Goal: Information Seeking & Learning: Learn about a topic

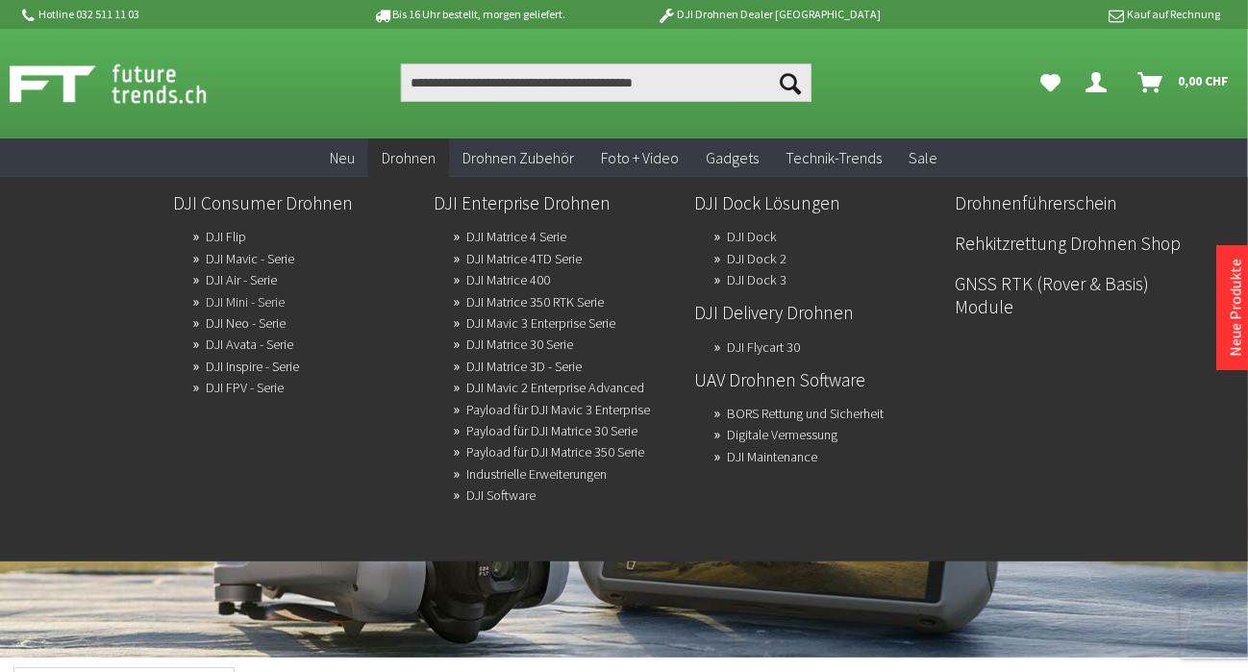
click at [231, 304] on link "DJI Mini - Serie" at bounding box center [245, 301] width 79 height 27
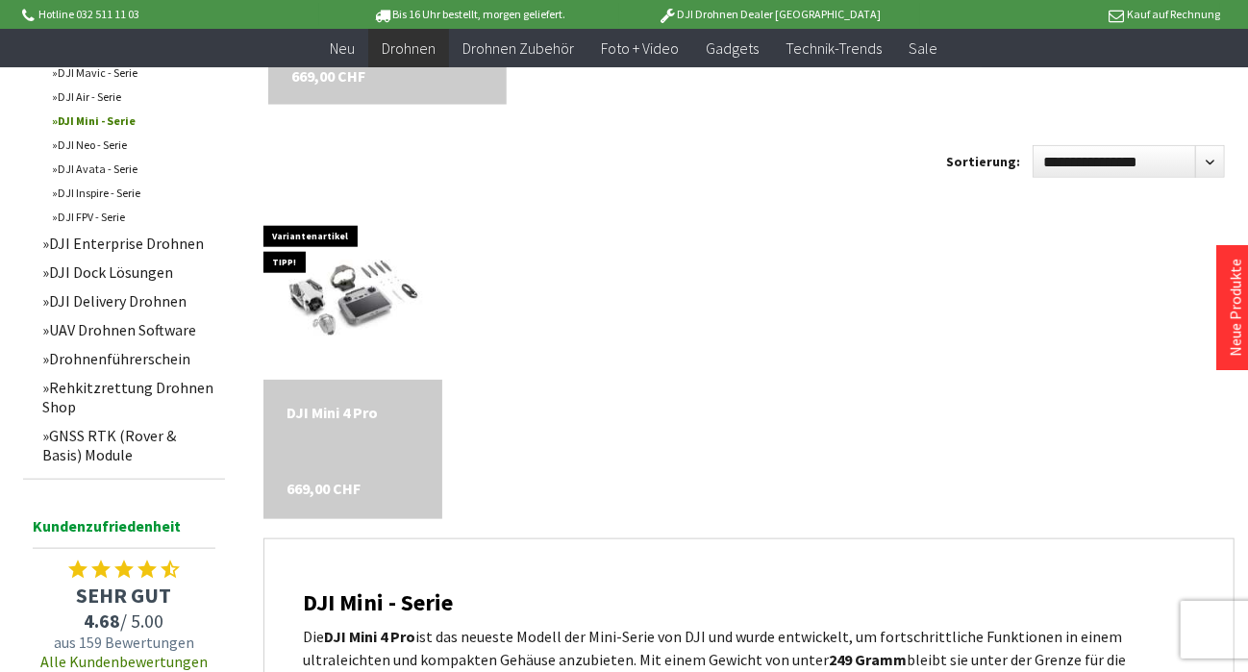
scroll to position [587, 0]
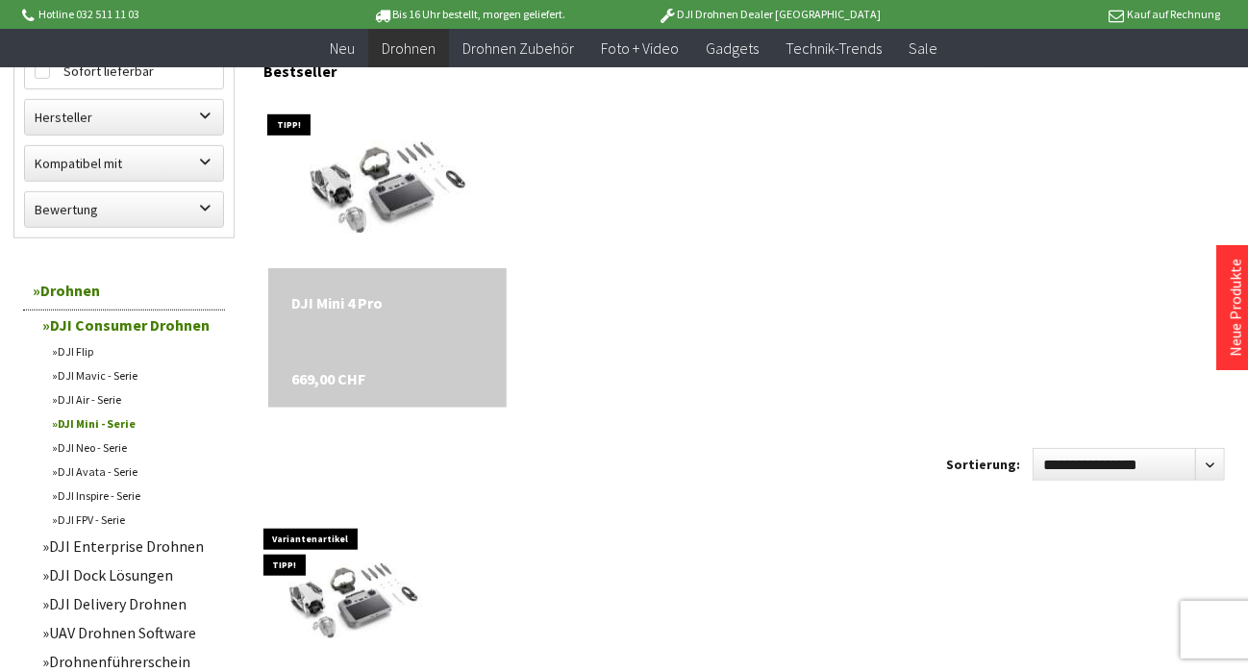
click at [339, 303] on div "DJI Mini 4 Pro" at bounding box center [386, 302] width 191 height 23
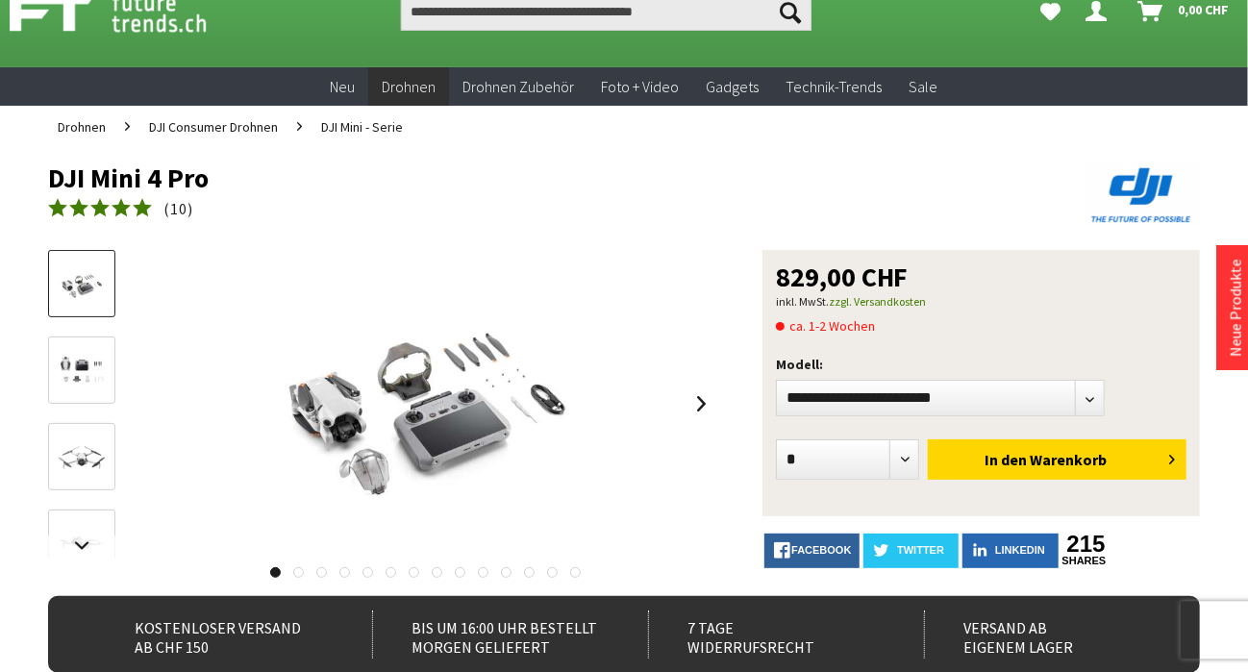
scroll to position [101, 0]
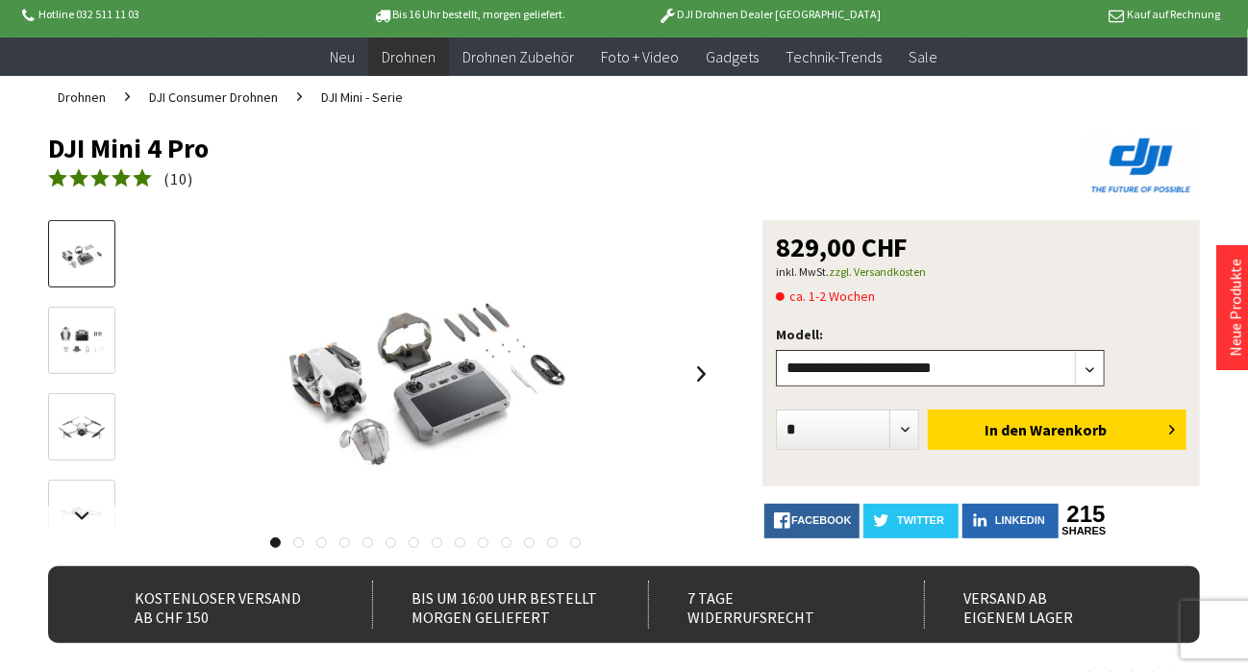
click at [776, 350] on select"] "**********" at bounding box center [940, 368] width 329 height 37
select select"] "***"
click option "**********" at bounding box center [0, 0] width 0 height 0
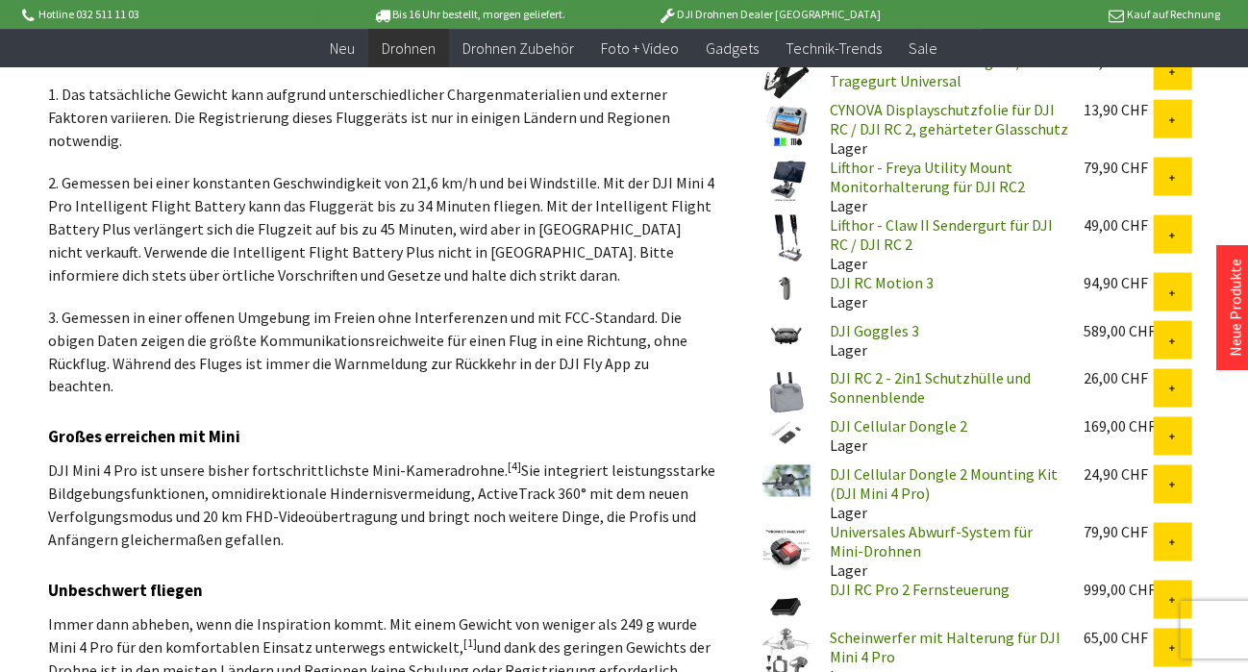
scroll to position [1717, 0]
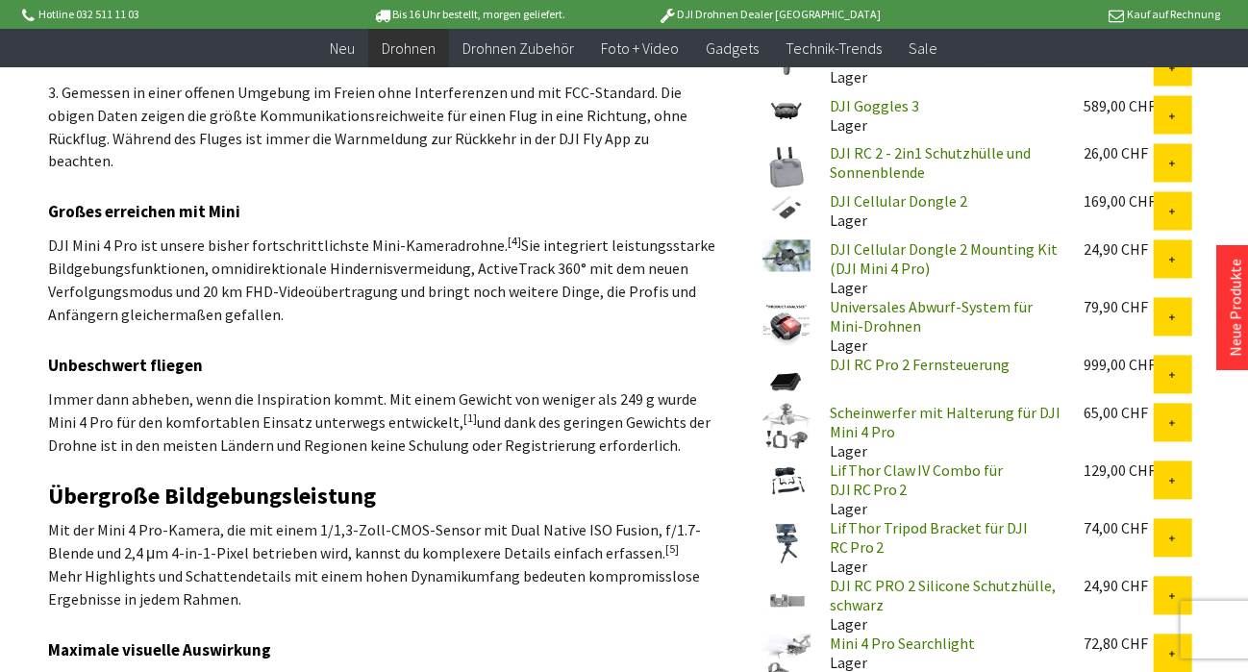
click at [784, 315] on img at bounding box center [787, 322] width 48 height 48
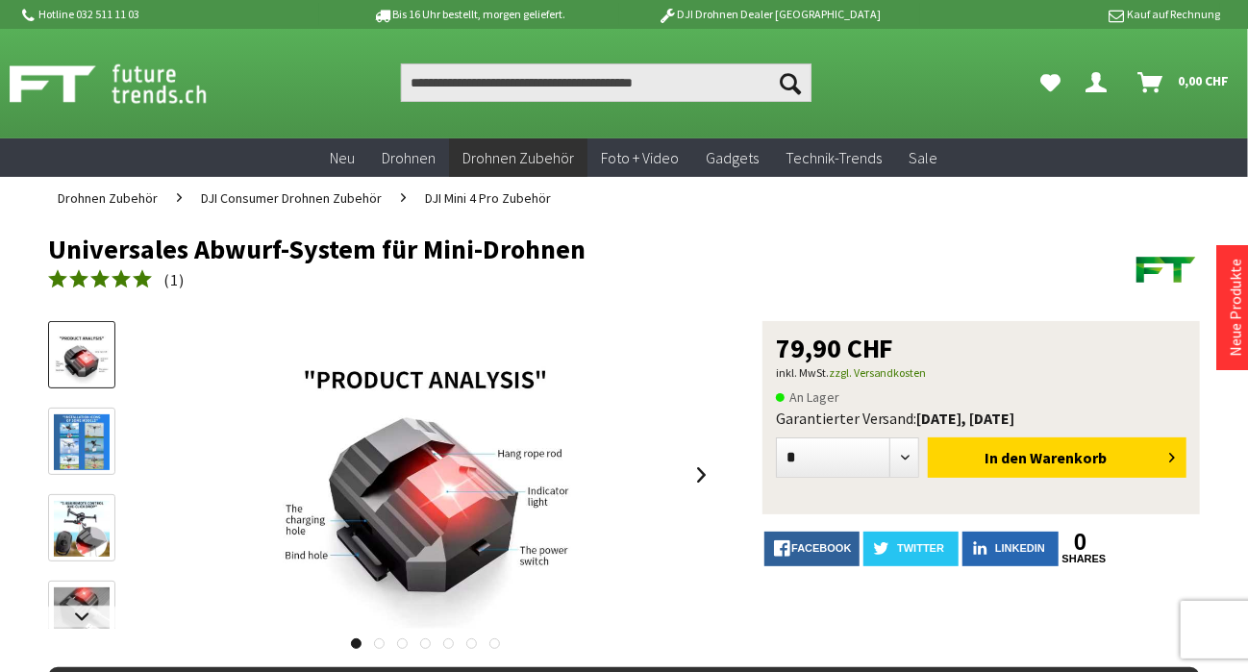
scroll to position [101, 0]
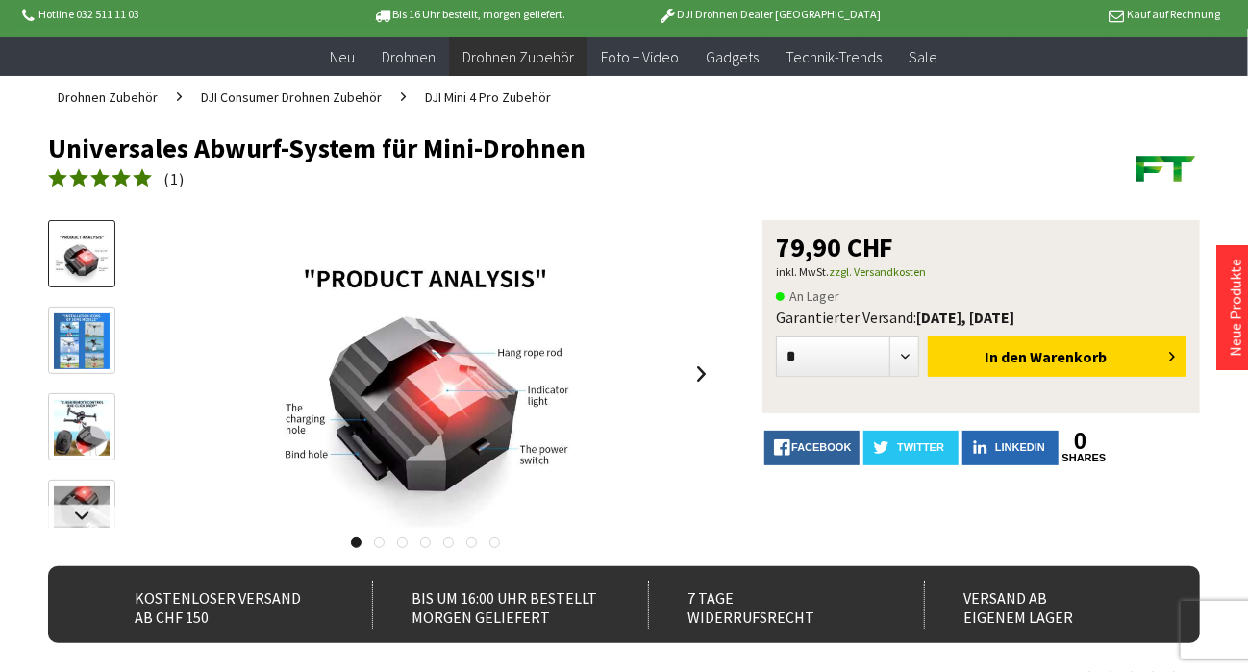
click at [85, 437] on img at bounding box center [82, 428] width 56 height 56
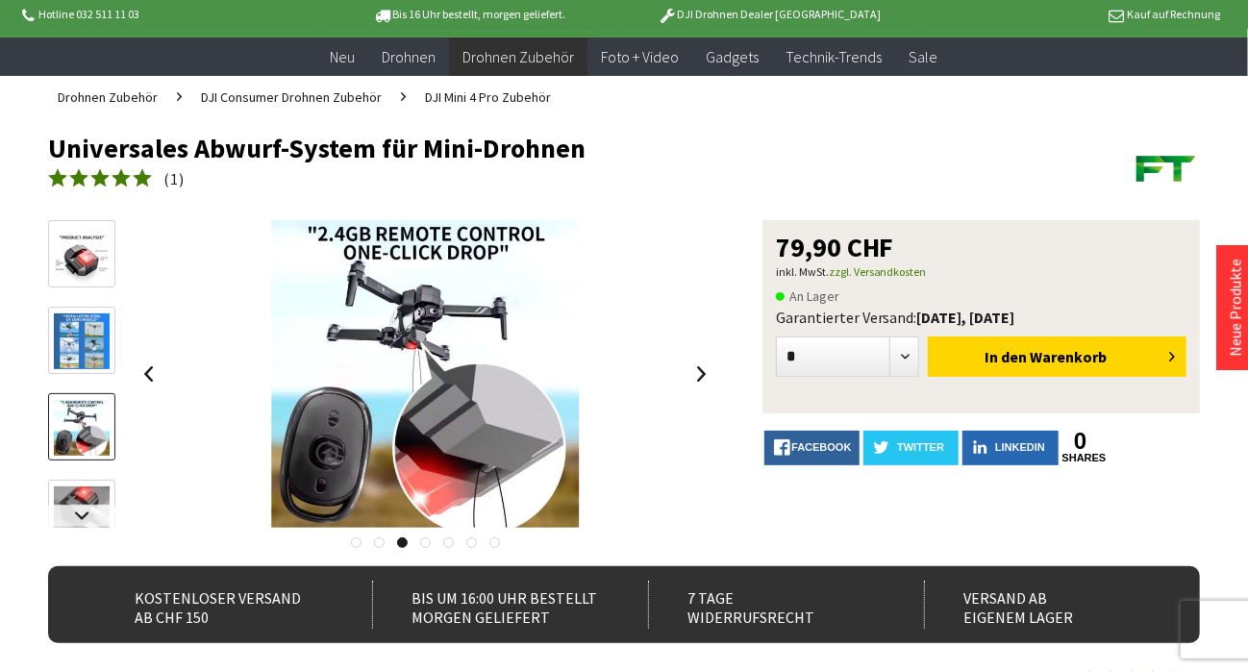
click at [69, 491] on img at bounding box center [82, 515] width 56 height 56
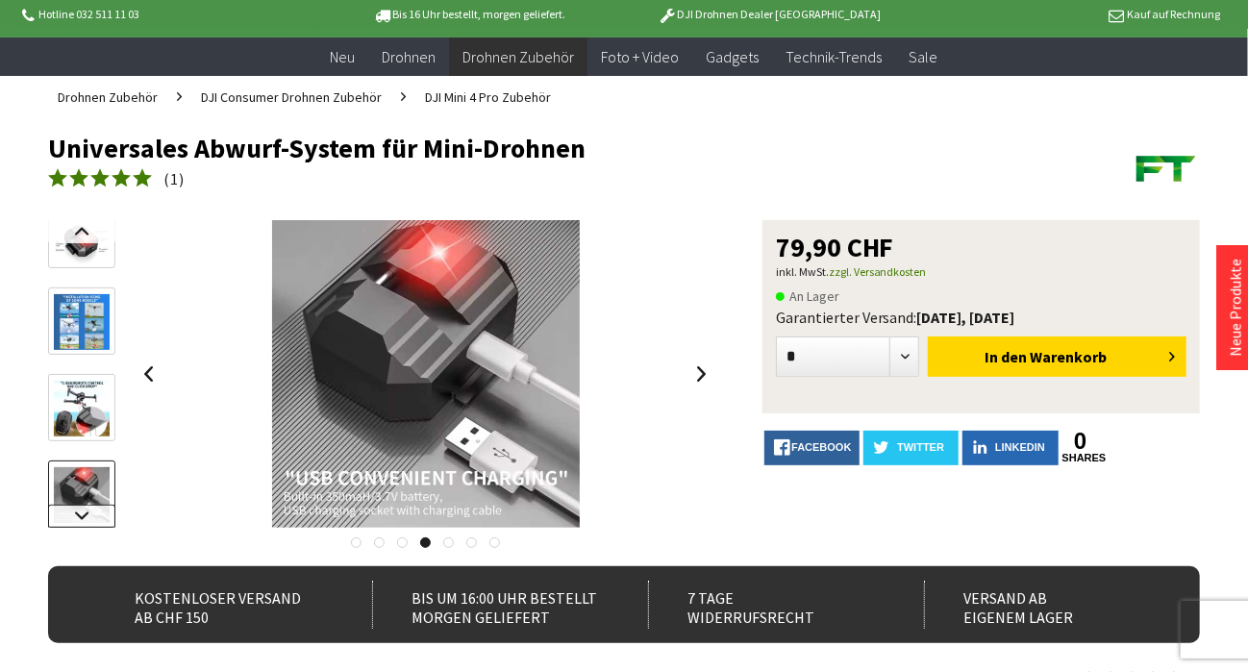
click at [83, 514] on link at bounding box center [81, 516] width 67 height 23
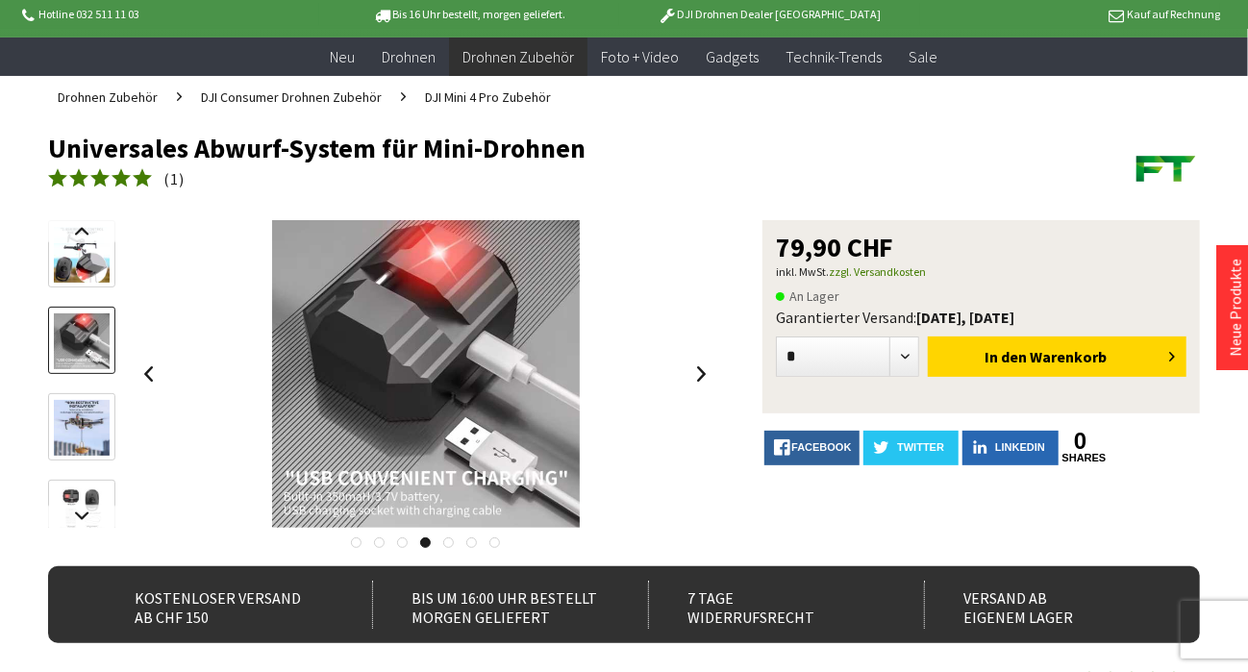
click at [94, 424] on img at bounding box center [82, 428] width 56 height 56
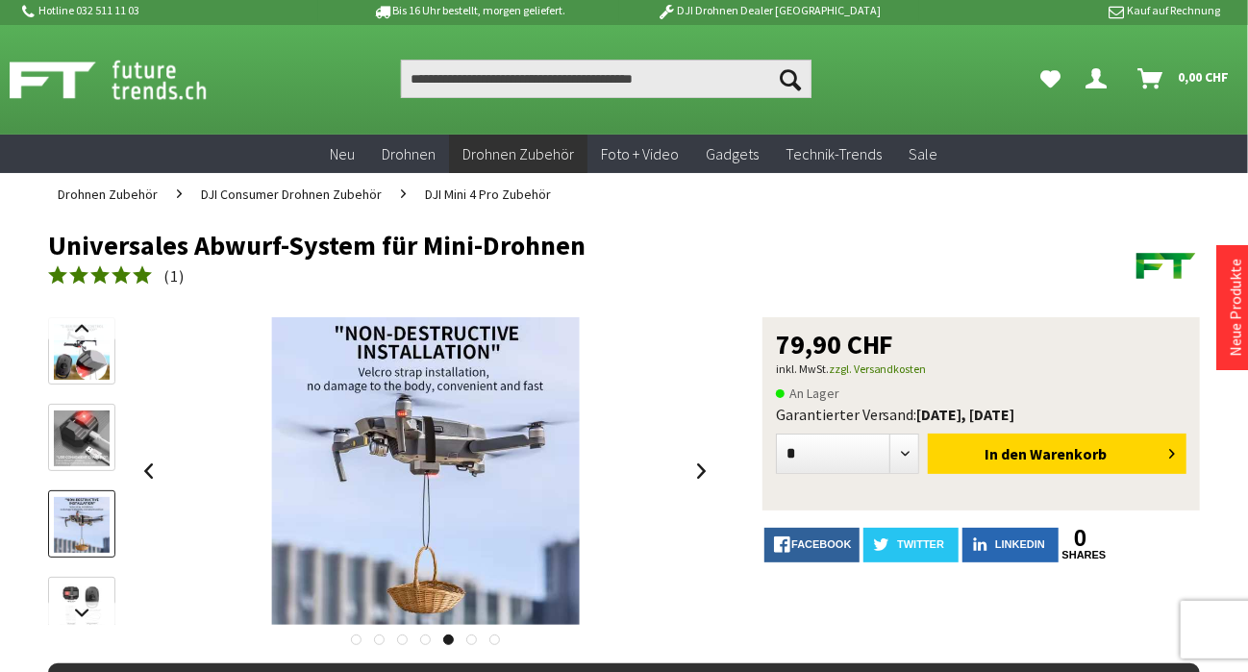
scroll to position [0, 0]
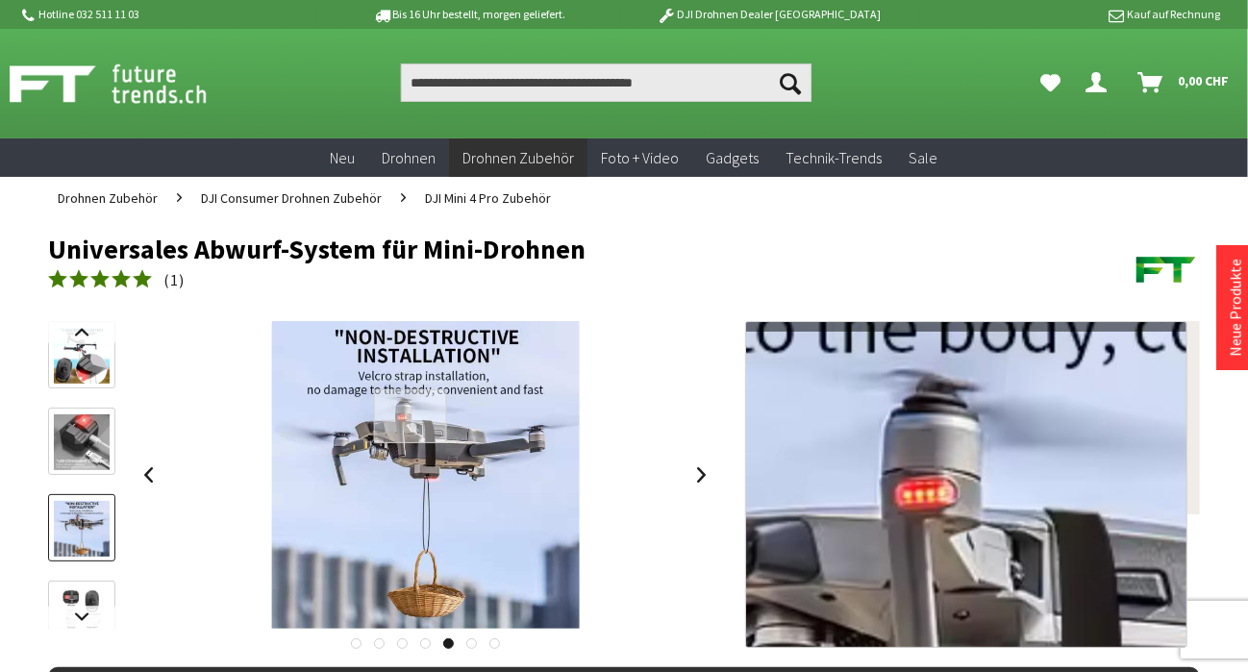
click at [410, 416] on div at bounding box center [411, 416] width 74 height 55
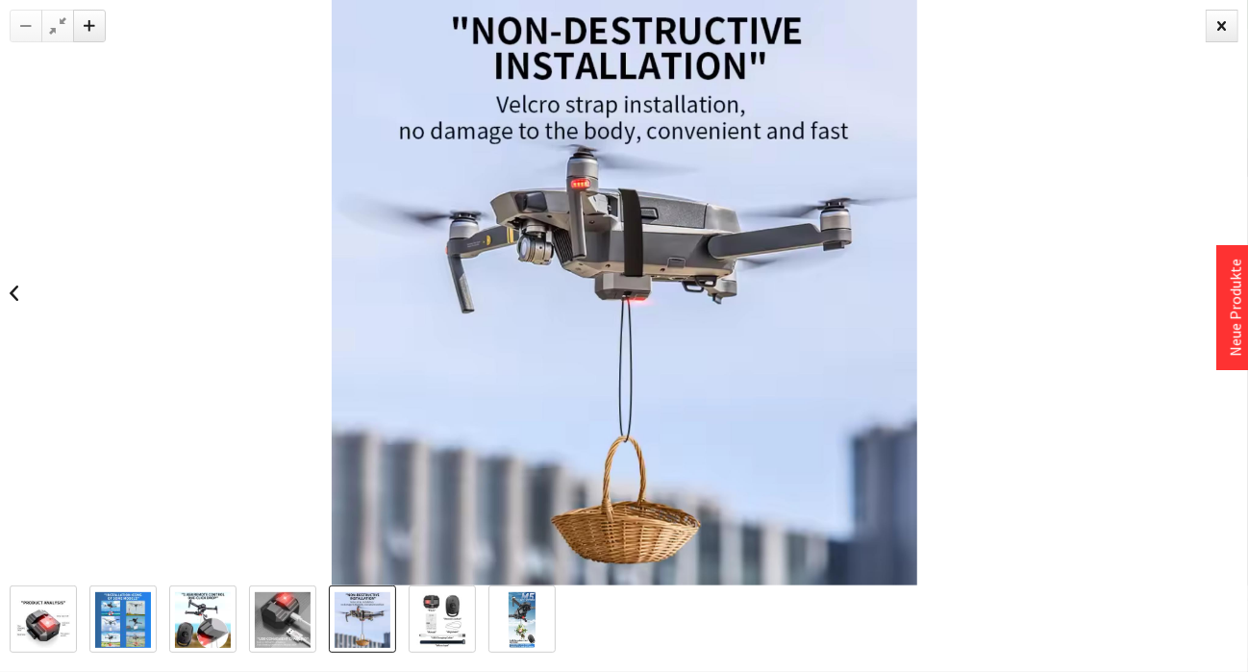
click at [435, 622] on img at bounding box center [442, 620] width 56 height 56
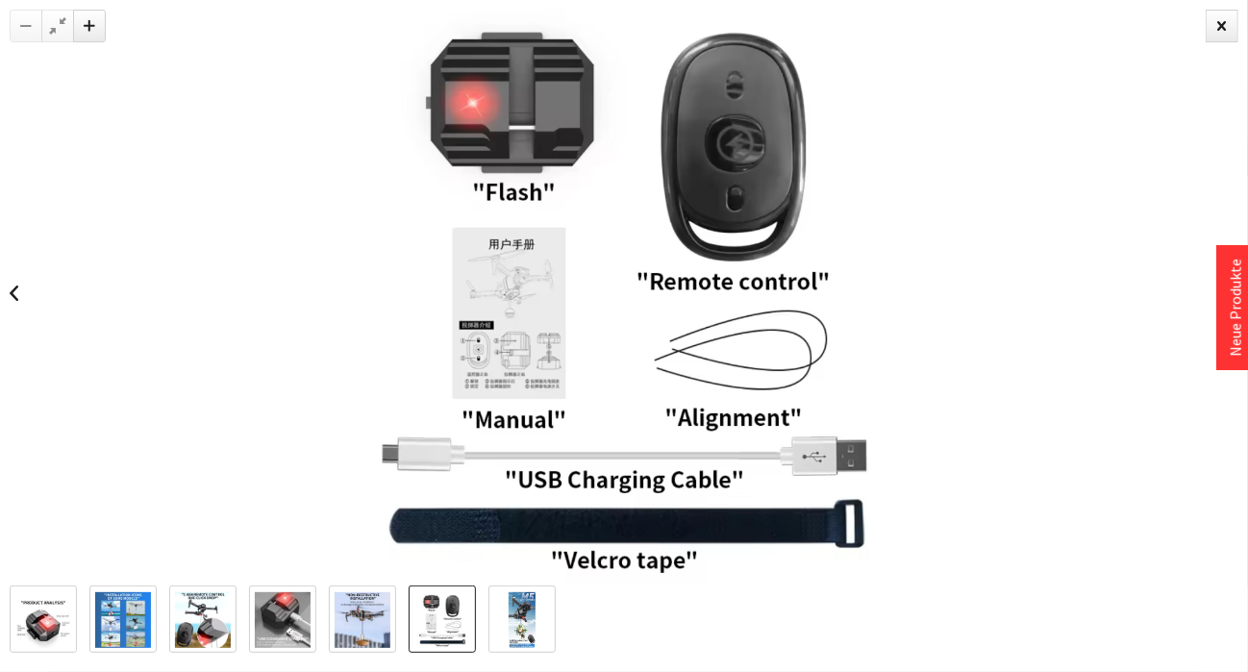
click at [501, 625] on link at bounding box center [522, 619] width 67 height 67
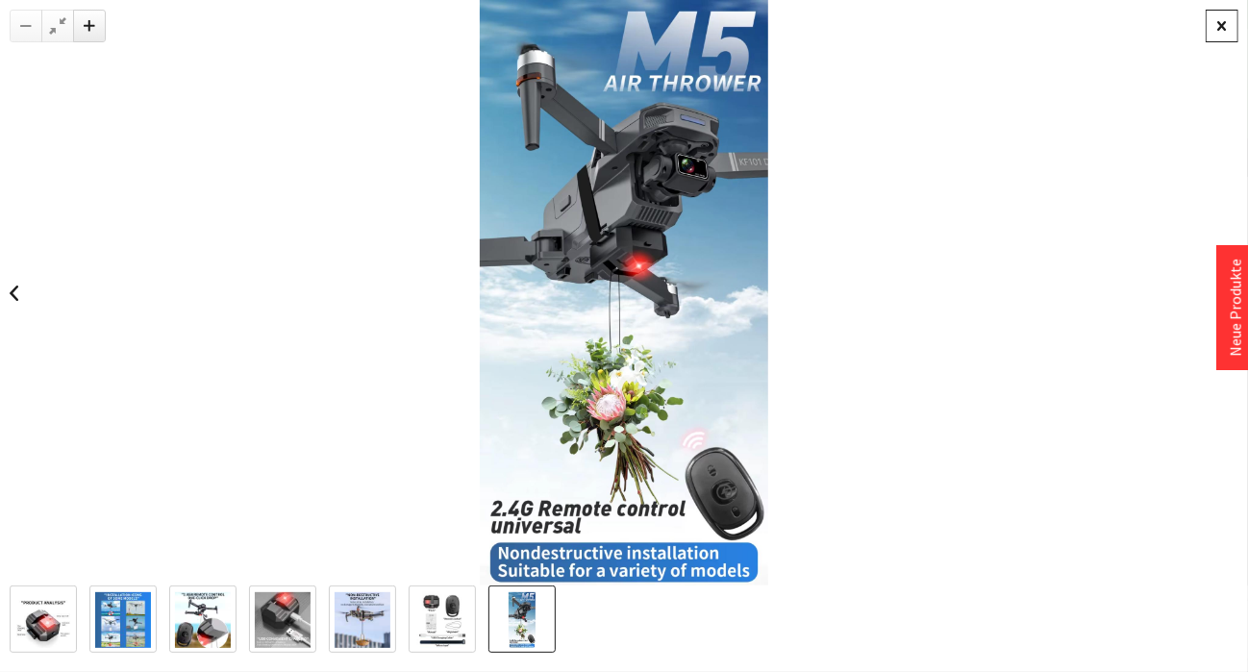
click at [1220, 37] on div at bounding box center [1222, 26] width 33 height 33
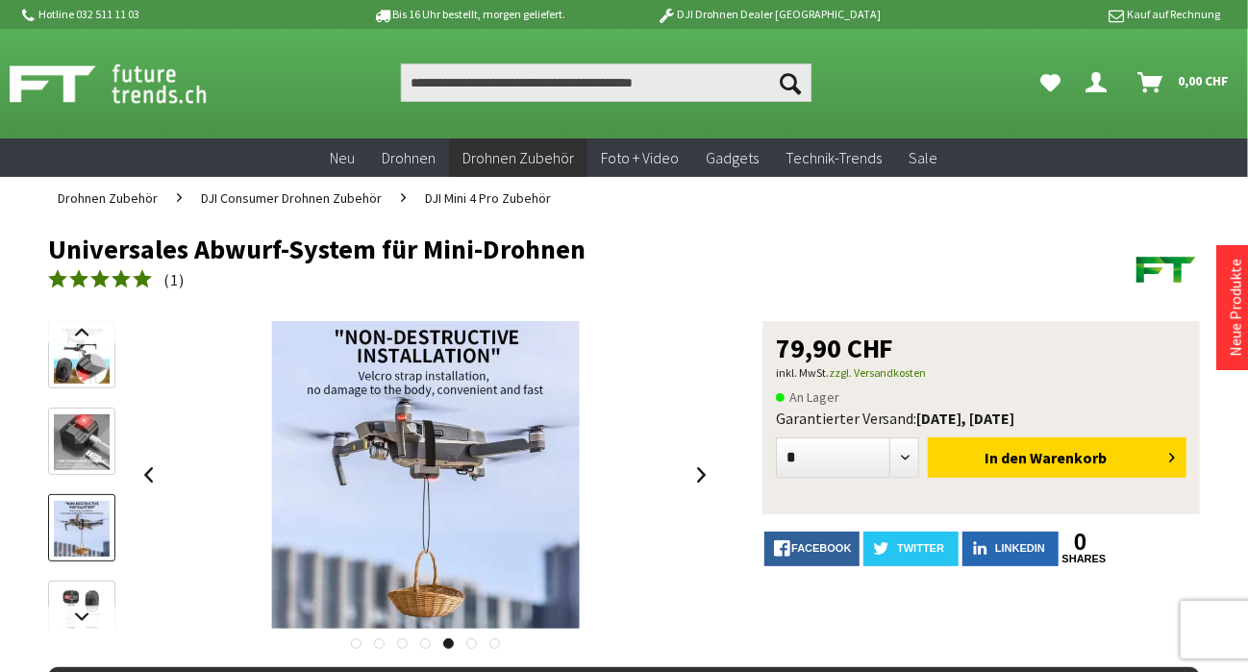
click at [473, 200] on span "DJI Mini 4 Pro Zubehör" at bounding box center [488, 197] width 126 height 17
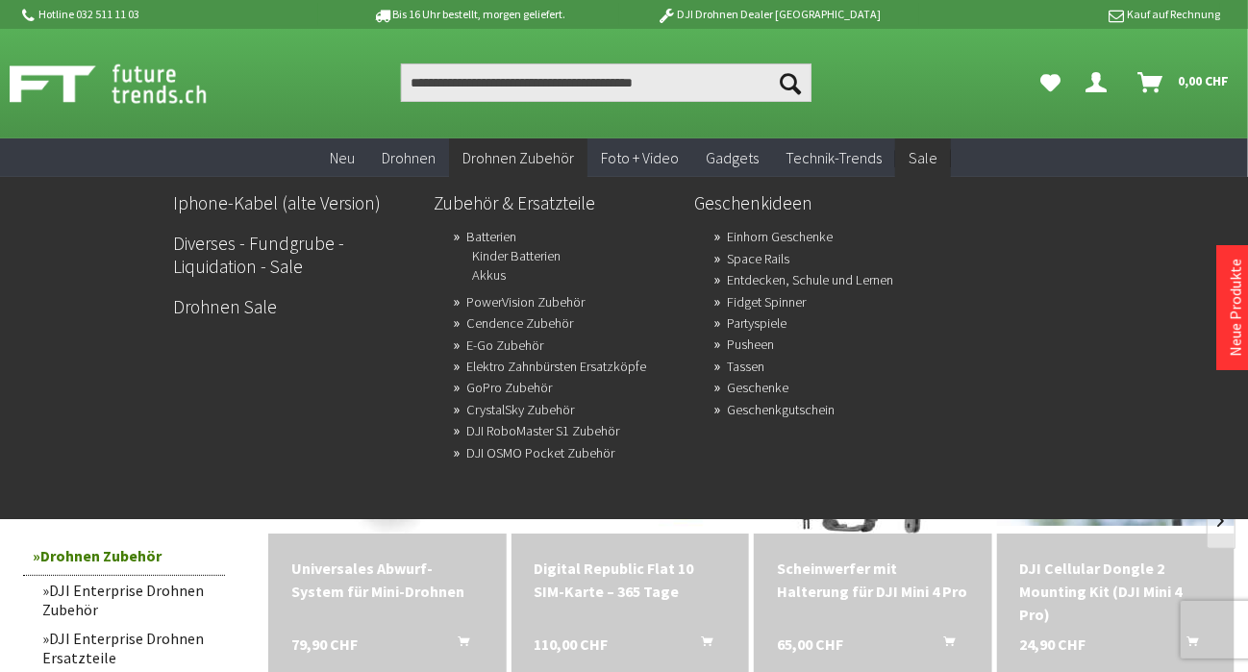
click at [931, 153] on span "Sale" at bounding box center [923, 157] width 29 height 19
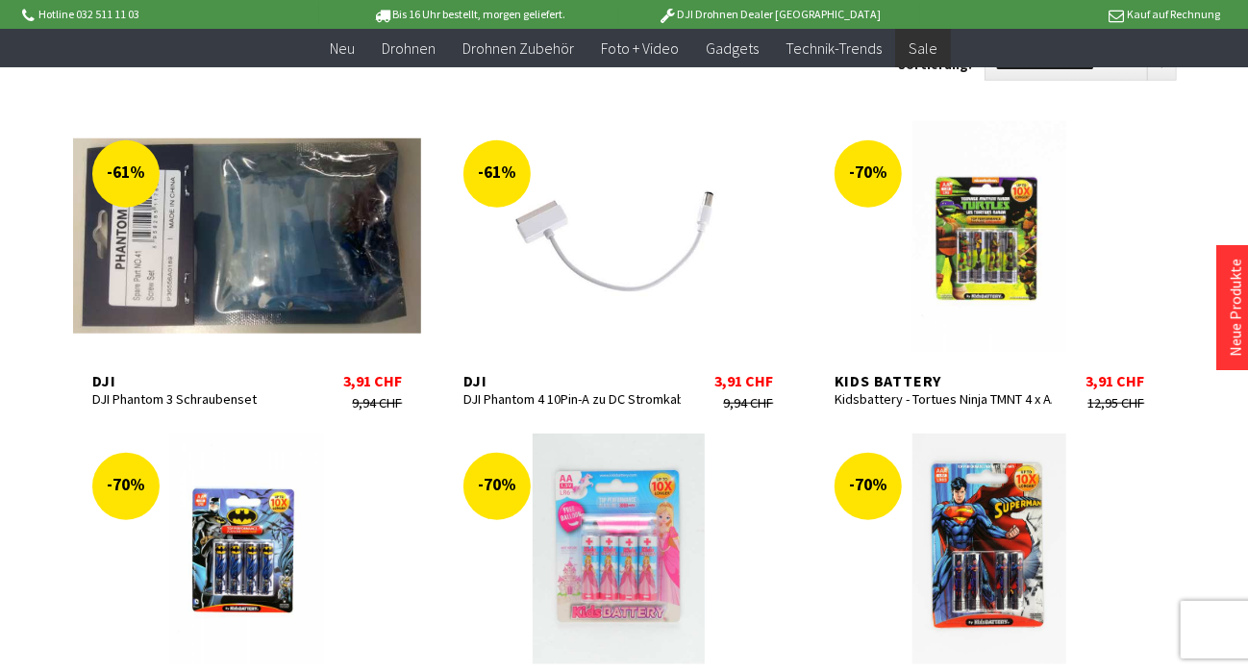
scroll to position [1111, 0]
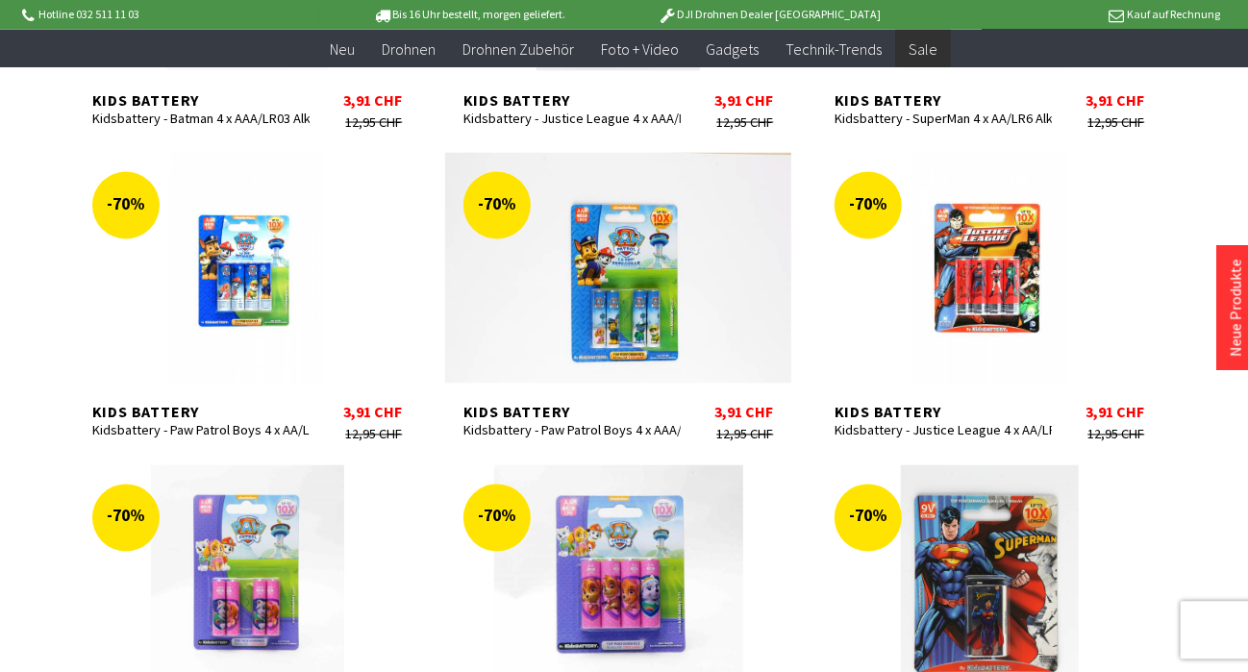
scroll to position [1616, 0]
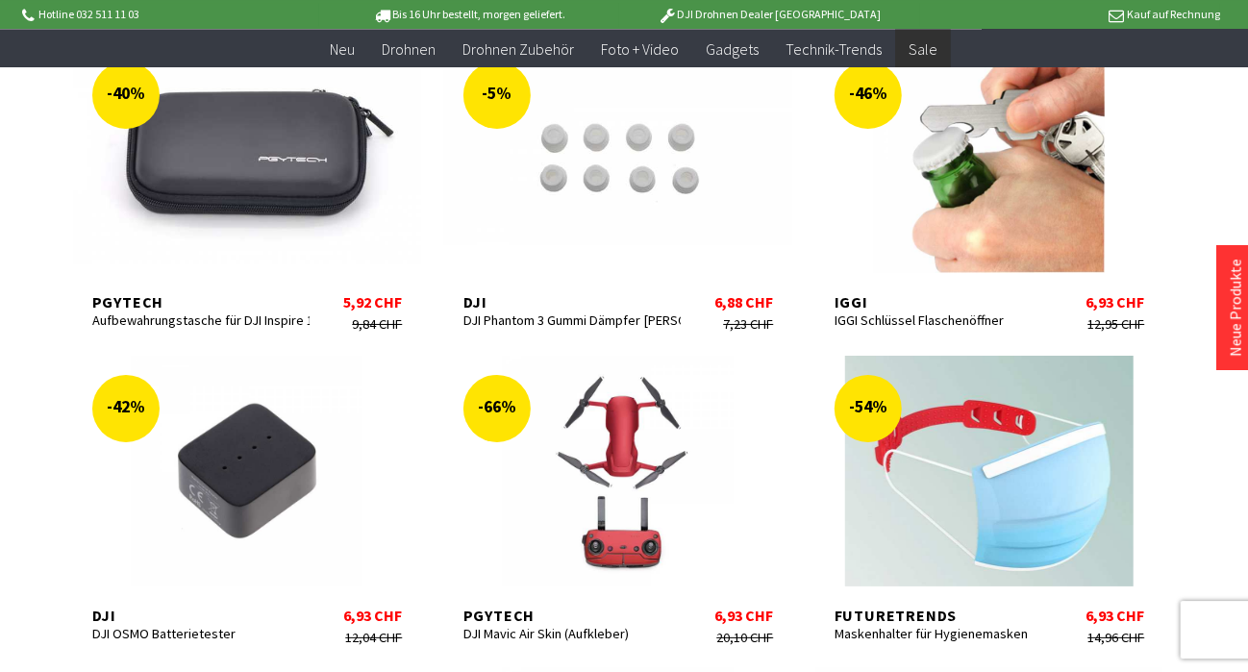
scroll to position [3635, 0]
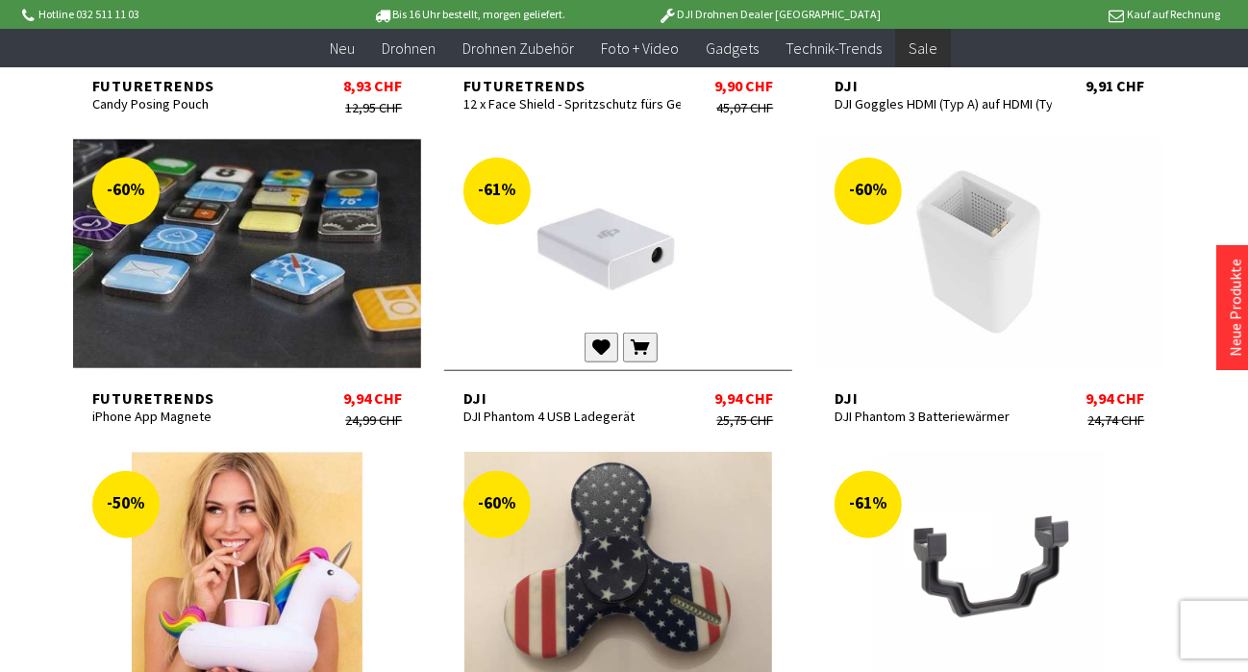
scroll to position [4645, 0]
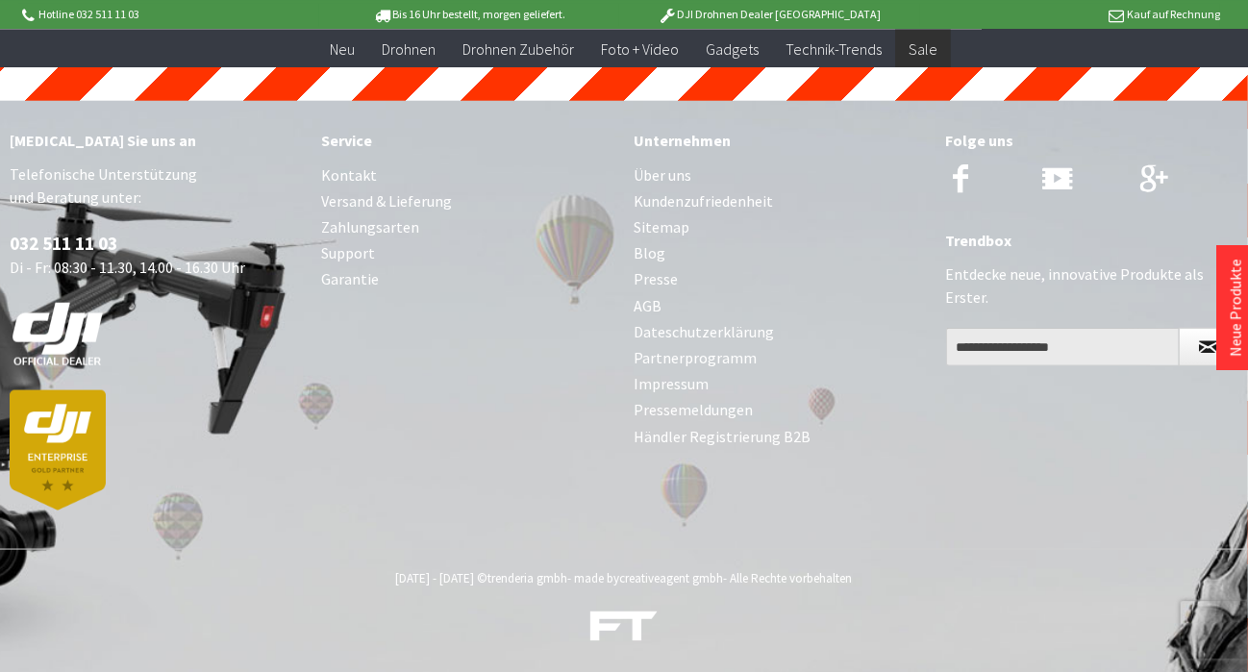
scroll to position [8539, 0]
